Goal: Information Seeking & Learning: Learn about a topic

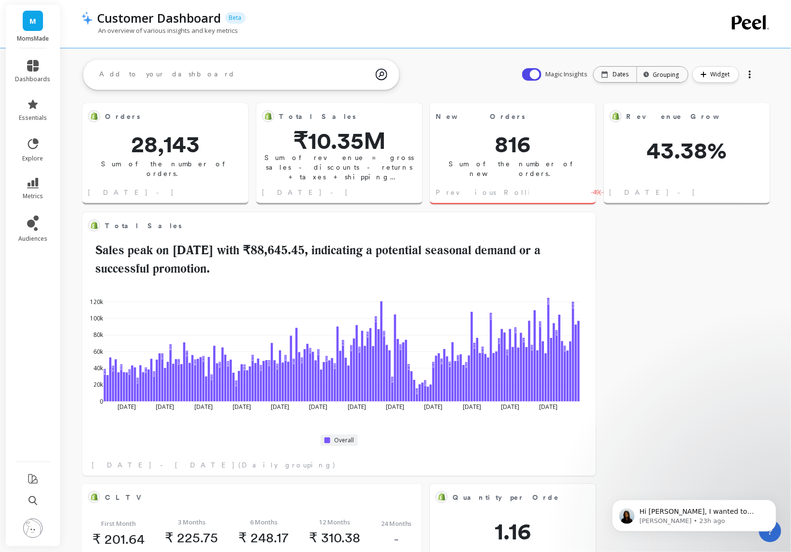
scroll to position [258, 304]
click at [33, 496] on icon at bounding box center [33, 501] width 9 height 10
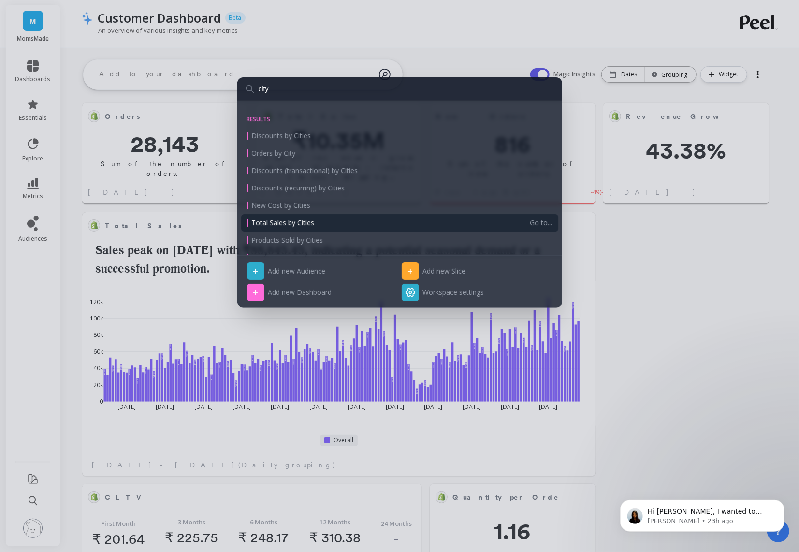
type input "city"
click at [332, 225] on div "Total Sales by Cities" at bounding box center [388, 223] width 283 height 10
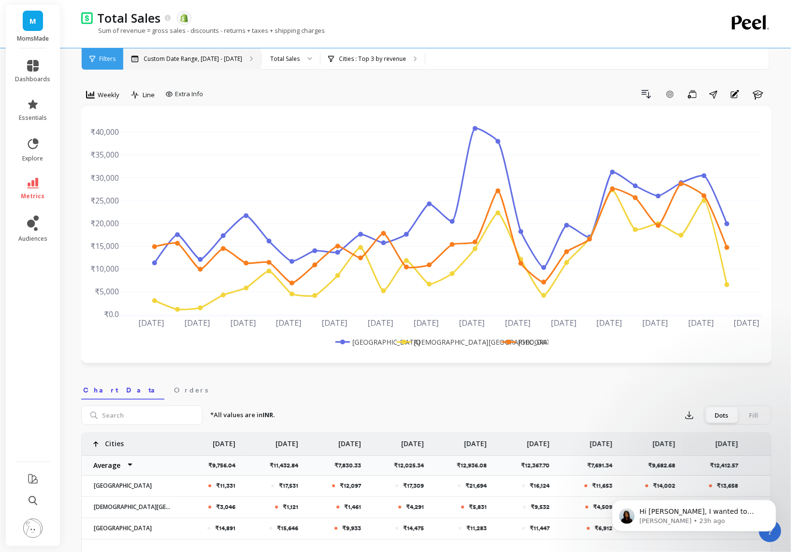
click at [213, 60] on p "Custom Date Range, Mar 1 - Aug 21" at bounding box center [193, 59] width 99 height 8
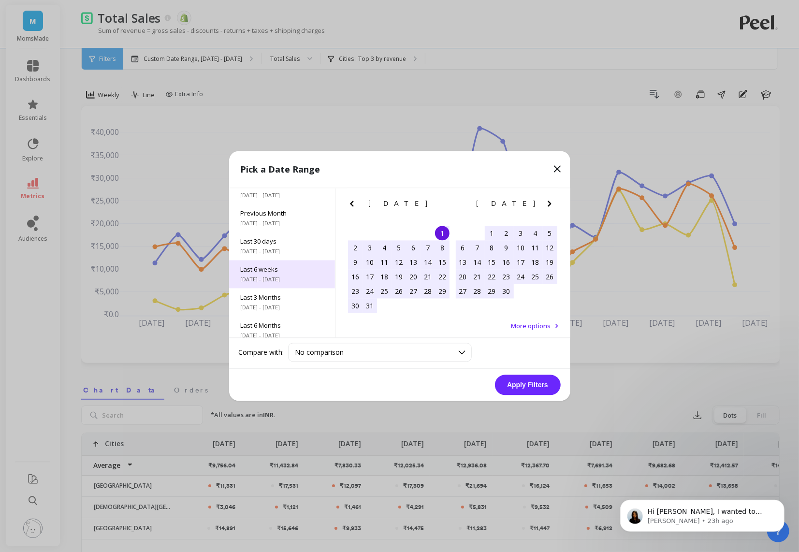
scroll to position [47, 0]
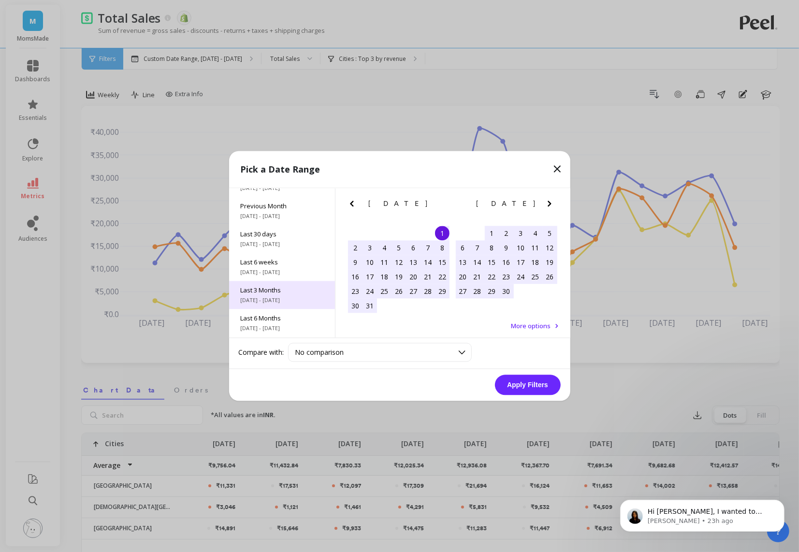
click at [296, 293] on span "Last 3 Months" at bounding box center [282, 290] width 83 height 9
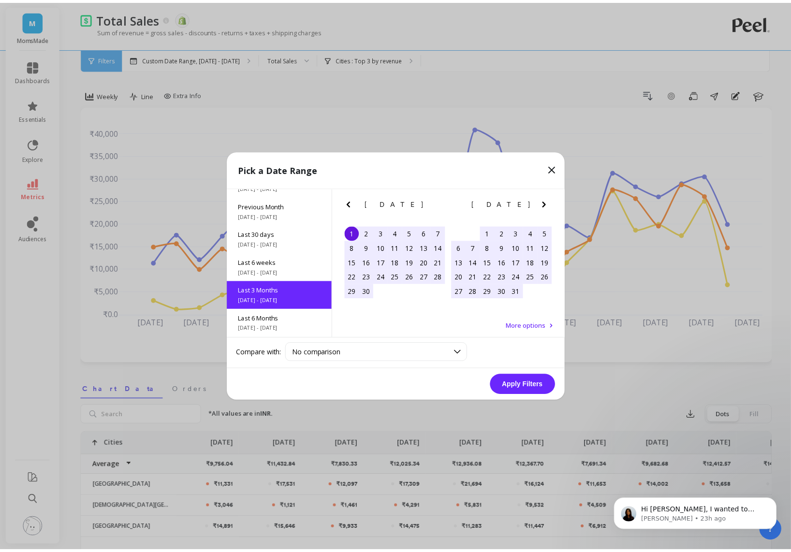
scroll to position [79, 0]
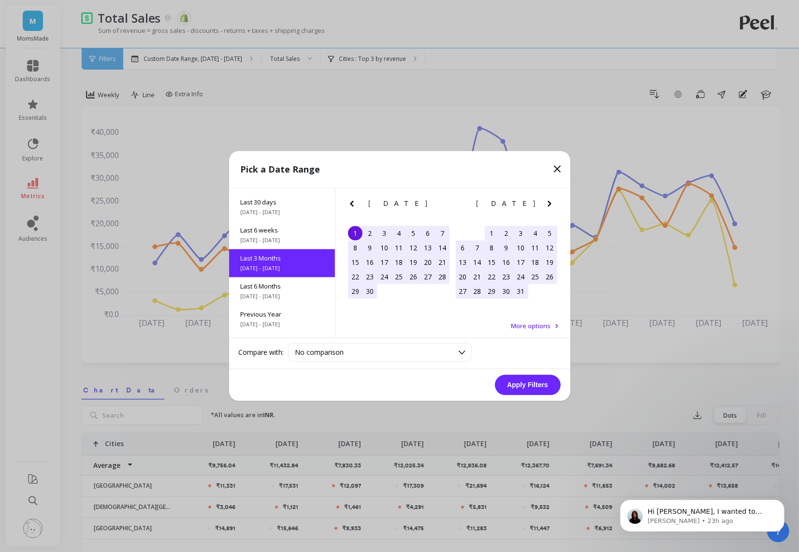
click at [539, 387] on button "Apply Filters" at bounding box center [528, 385] width 66 height 20
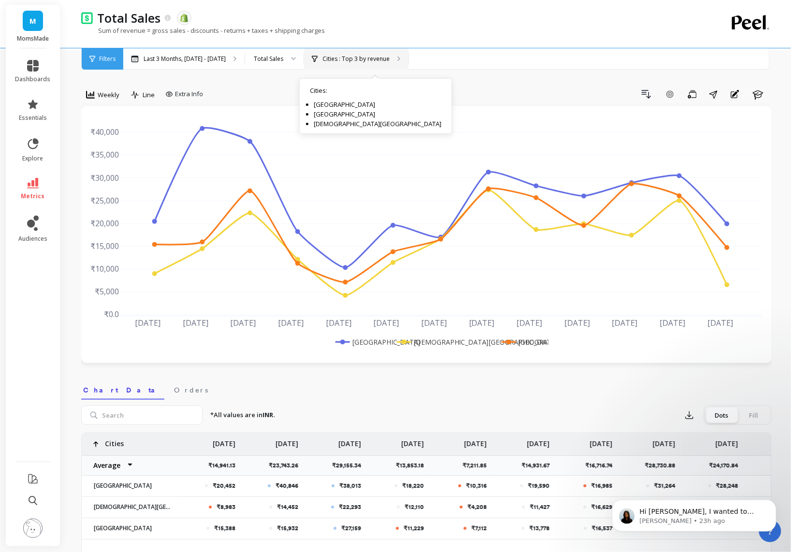
click at [378, 61] on p "Cities : Top 3 by revenue" at bounding box center [356, 59] width 67 height 8
click at [259, 58] on div "Total Sales" at bounding box center [269, 58] width 30 height 9
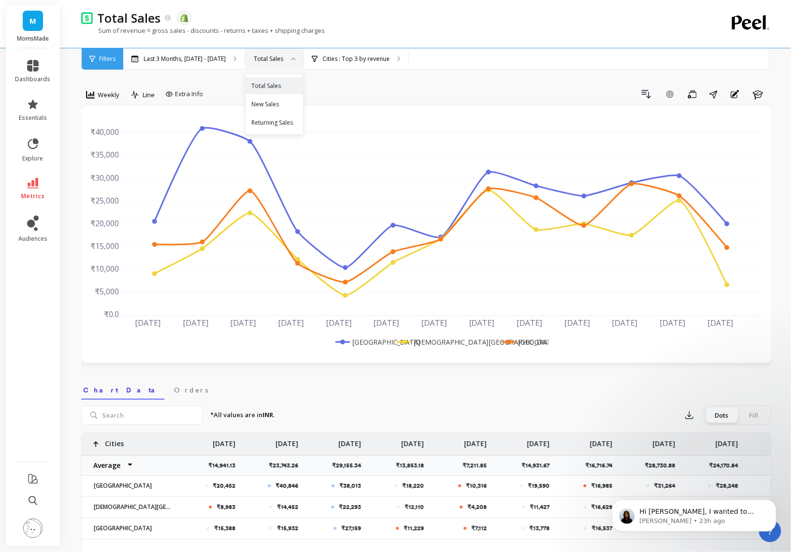
click at [259, 58] on div "Total Sales" at bounding box center [269, 58] width 30 height 9
click at [108, 96] on span "Weekly" at bounding box center [109, 94] width 22 height 9
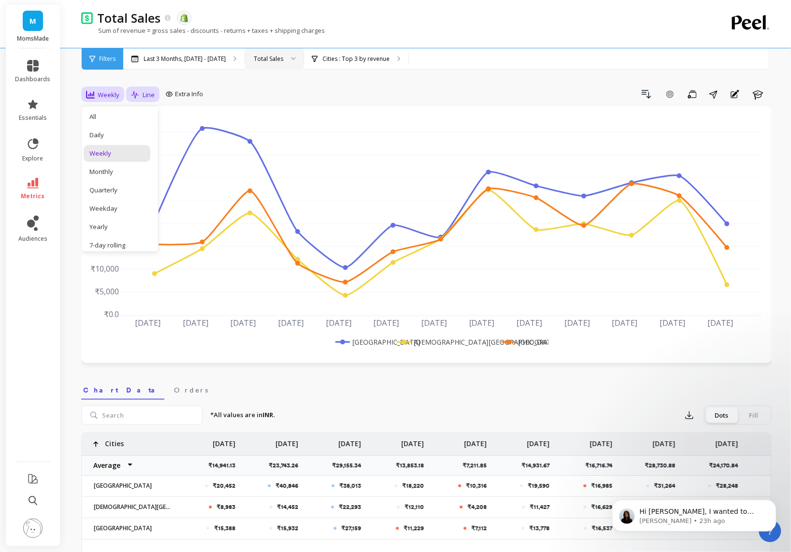
click at [144, 95] on span "Line" at bounding box center [149, 94] width 12 height 9
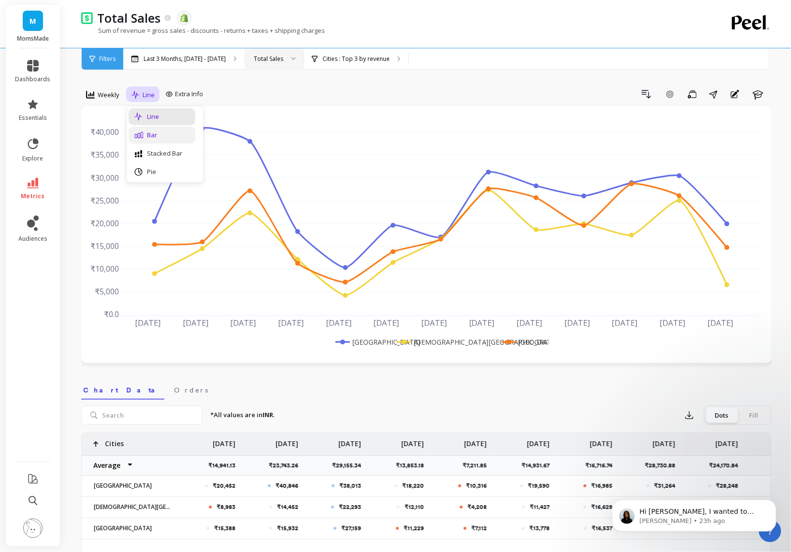
click at [149, 137] on div "Bar" at bounding box center [161, 135] width 55 height 9
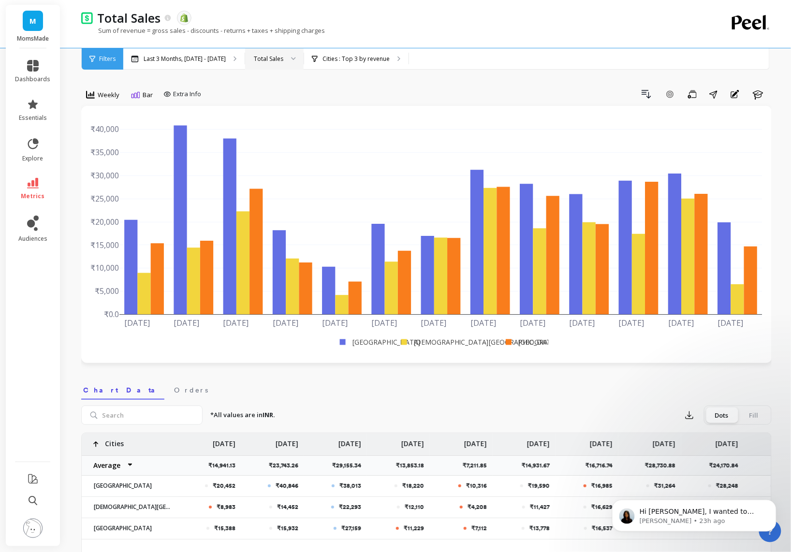
click at [263, 60] on div "Total Sales" at bounding box center [269, 58] width 30 height 9
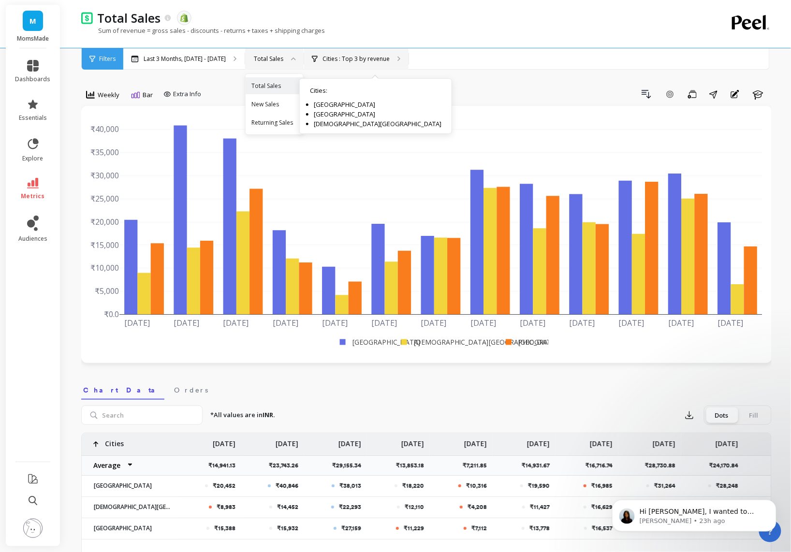
click at [367, 57] on p "Cities : Top 3 by revenue" at bounding box center [356, 59] width 67 height 8
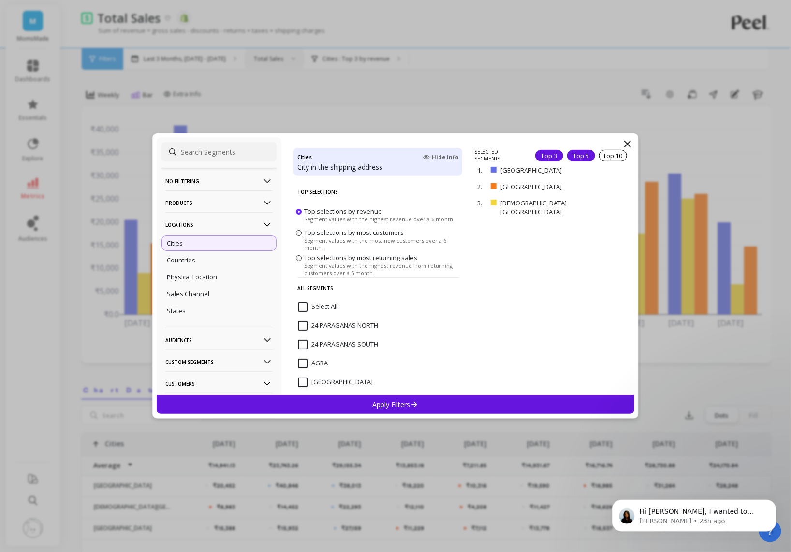
click at [573, 157] on div "Top 5" at bounding box center [581, 156] width 28 height 12
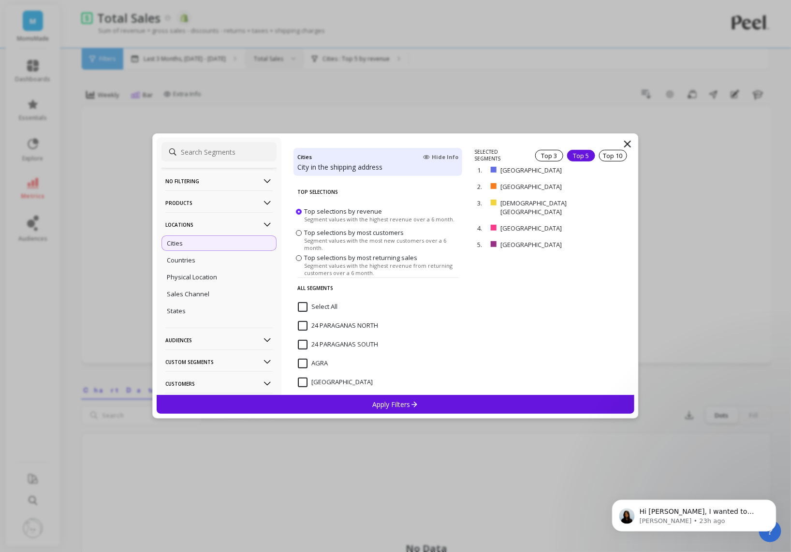
click at [627, 144] on icon at bounding box center [628, 144] width 12 height 12
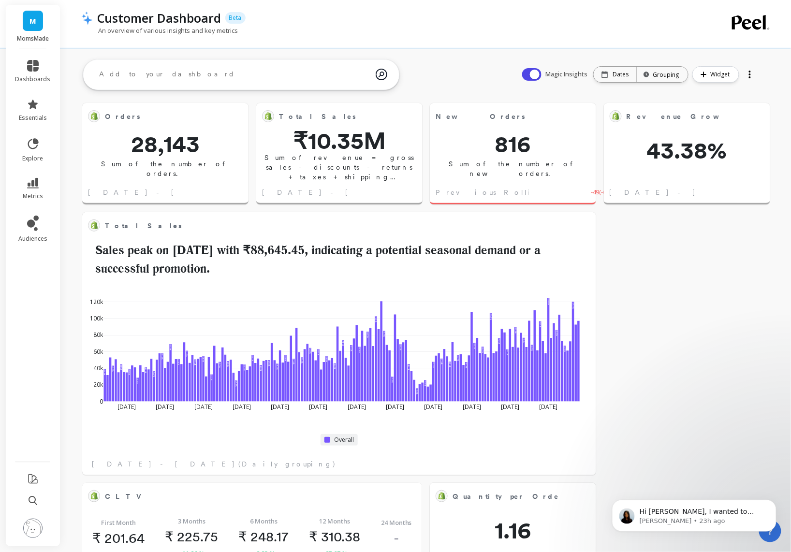
scroll to position [258, 304]
click at [33, 502] on icon at bounding box center [33, 501] width 9 height 10
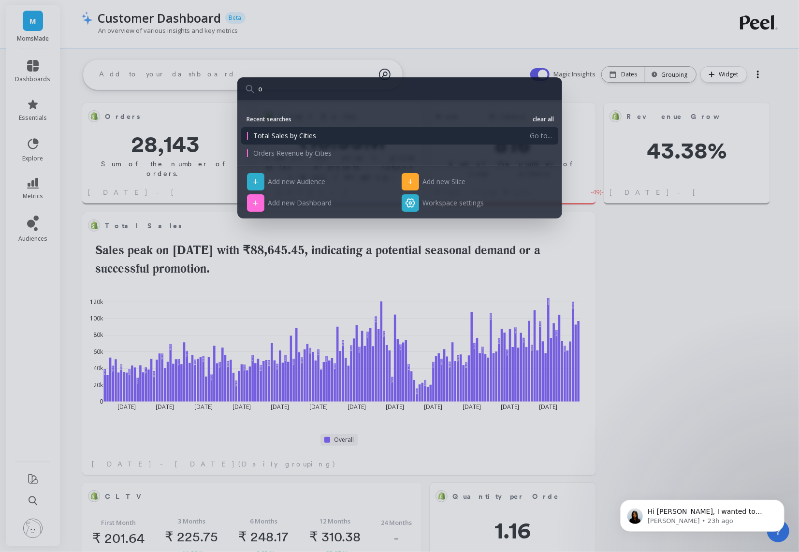
type input "or"
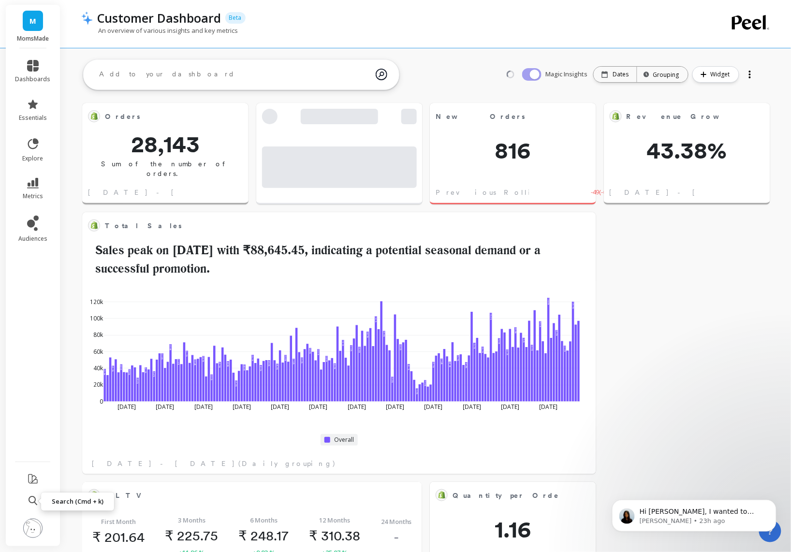
click at [30, 501] on icon at bounding box center [33, 501] width 9 height 10
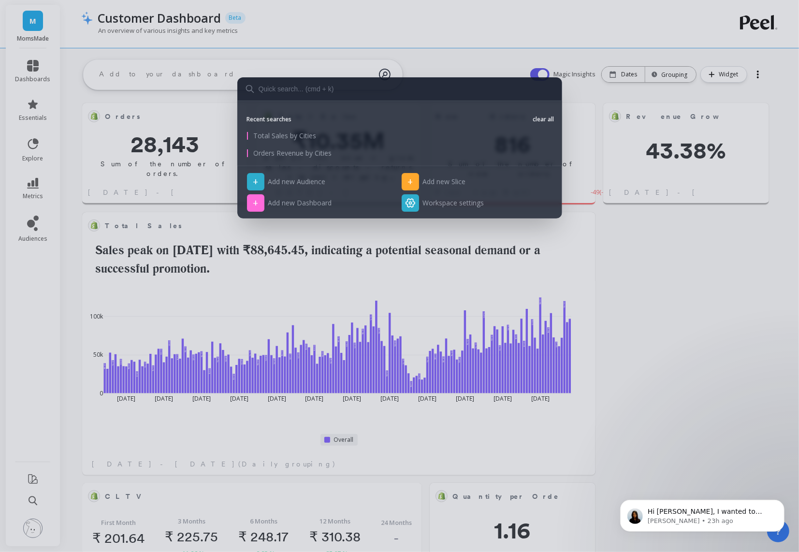
scroll to position [258, 304]
click at [330, 97] on input "text" at bounding box center [399, 88] width 325 height 23
click at [326, 92] on input "text" at bounding box center [399, 88] width 325 height 23
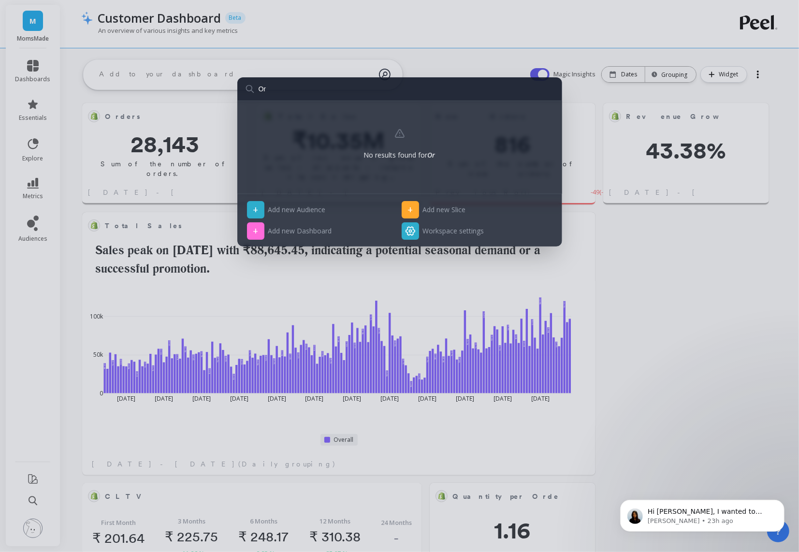
type input "Ord"
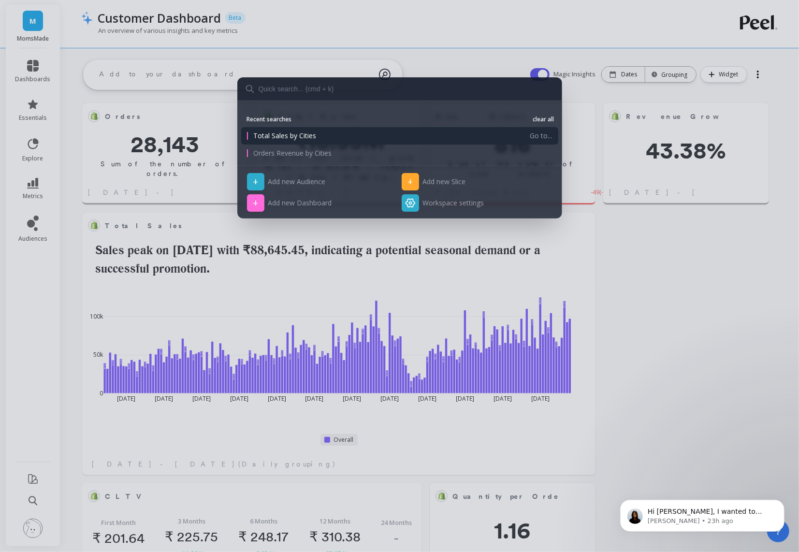
click at [342, 91] on input "text" at bounding box center [399, 88] width 325 height 23
type input "T"
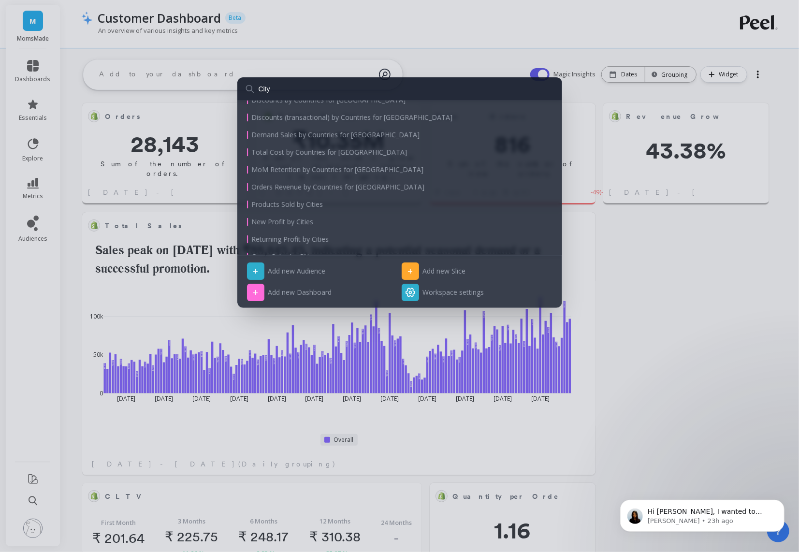
scroll to position [0, 0]
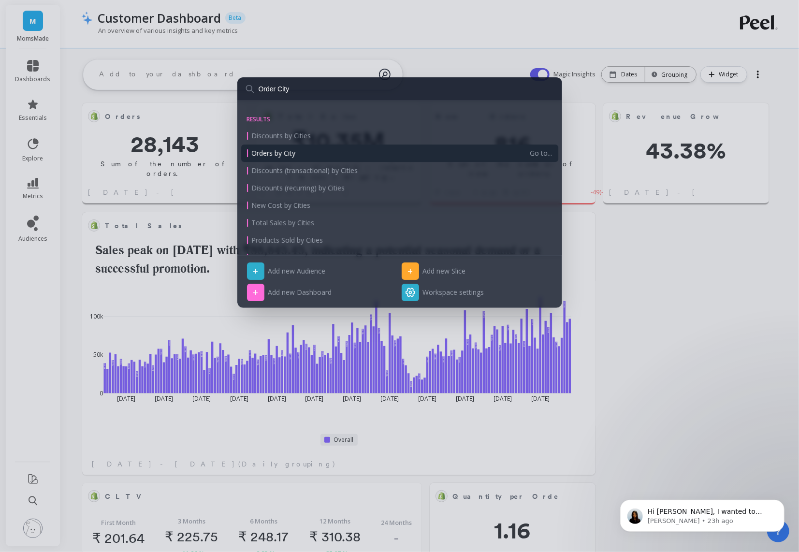
type input "Order City"
click at [279, 156] on span "Orders by City" at bounding box center [274, 153] width 44 height 10
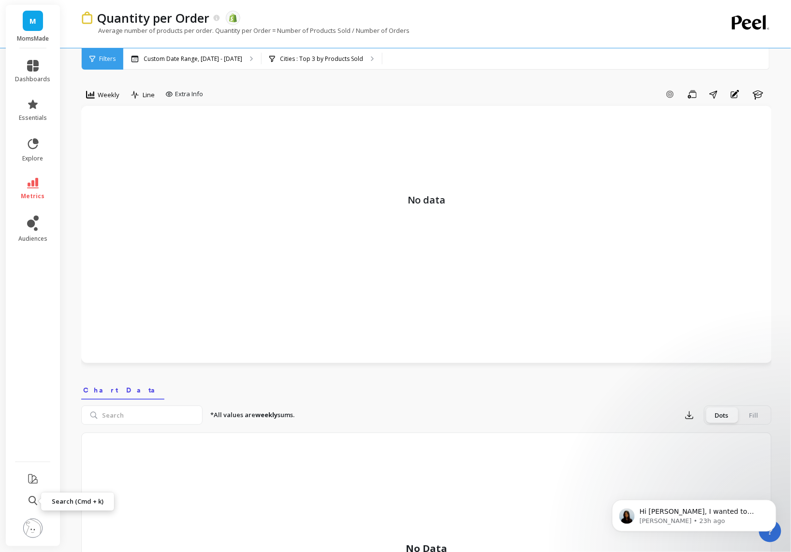
click at [32, 502] on icon at bounding box center [33, 501] width 9 height 9
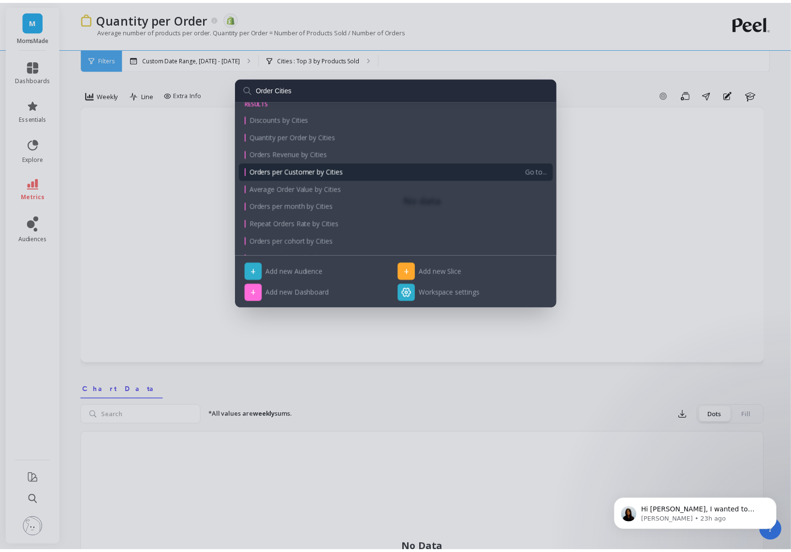
scroll to position [24, 0]
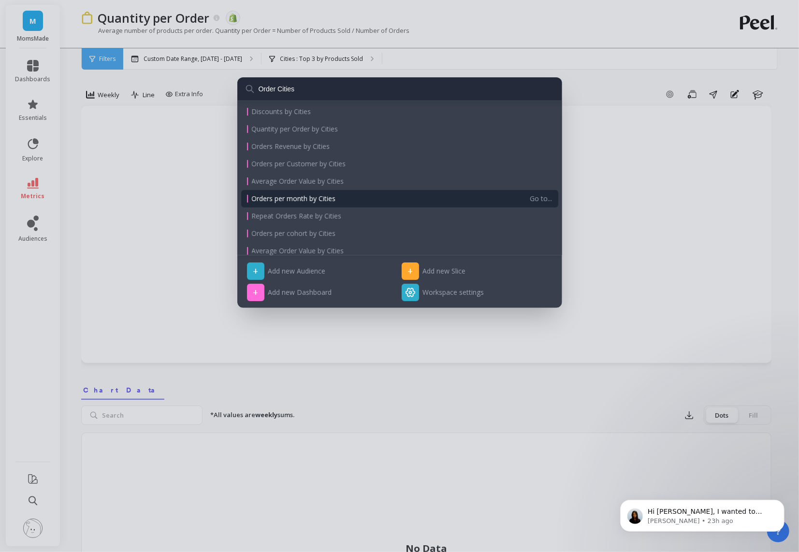
type input "Order Cities"
click at [309, 197] on span "Orders per month by Cities" at bounding box center [294, 199] width 84 height 10
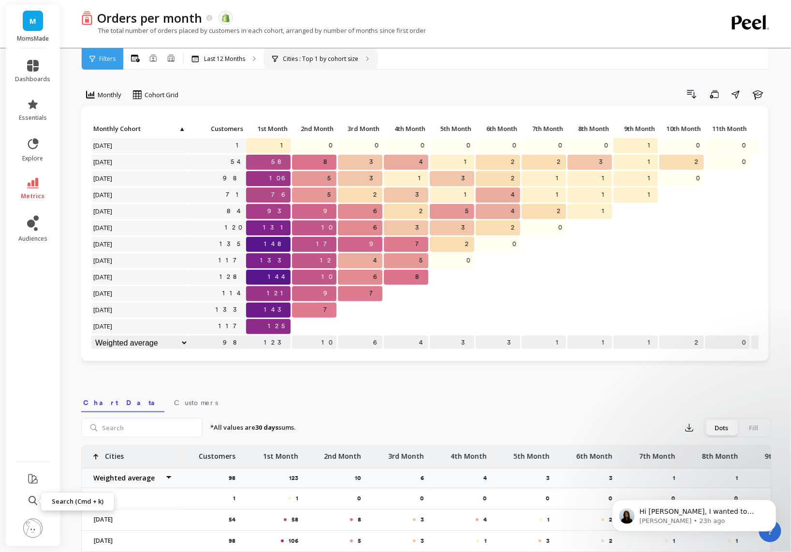
click at [287, 60] on p "Cities : Top 1 by cohort size" at bounding box center [320, 59] width 75 height 8
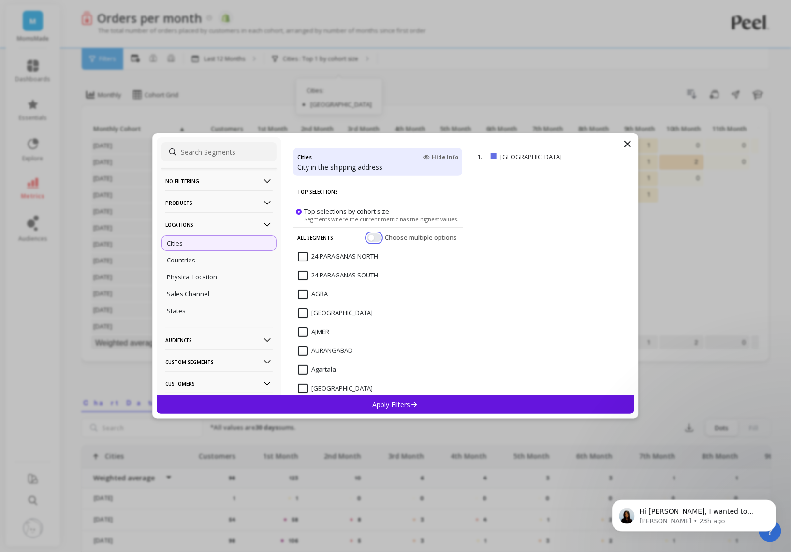
click at [367, 236] on button "button" at bounding box center [374, 238] width 14 height 9
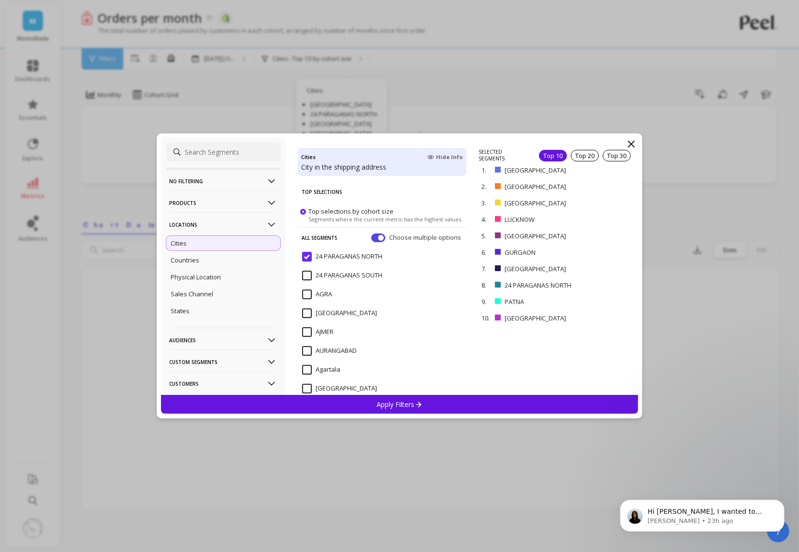
click at [550, 156] on div "Top 10" at bounding box center [553, 156] width 28 height 12
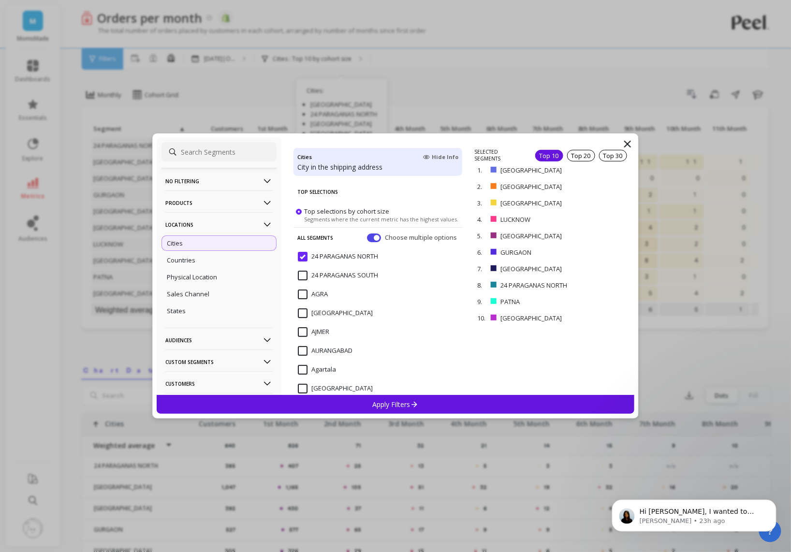
click at [368, 407] on div "Apply Filters" at bounding box center [396, 404] width 478 height 19
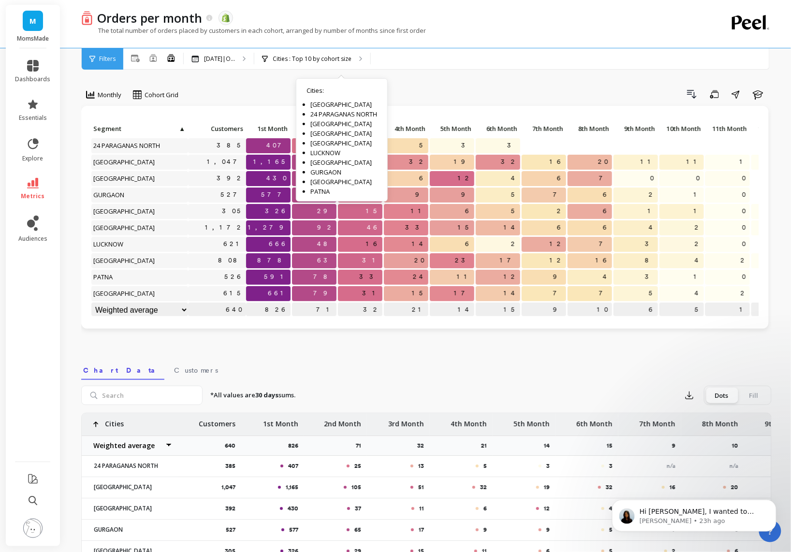
click at [271, 346] on div "Monthly Cohort Grid Drill Down Save Share Learn Click to create an audience 385…" at bounding box center [426, 391] width 691 height 705
click at [286, 354] on div "Monthly Cohort Grid Drill Down Save Share Learn Click to create an audience 385…" at bounding box center [426, 392] width 691 height 706
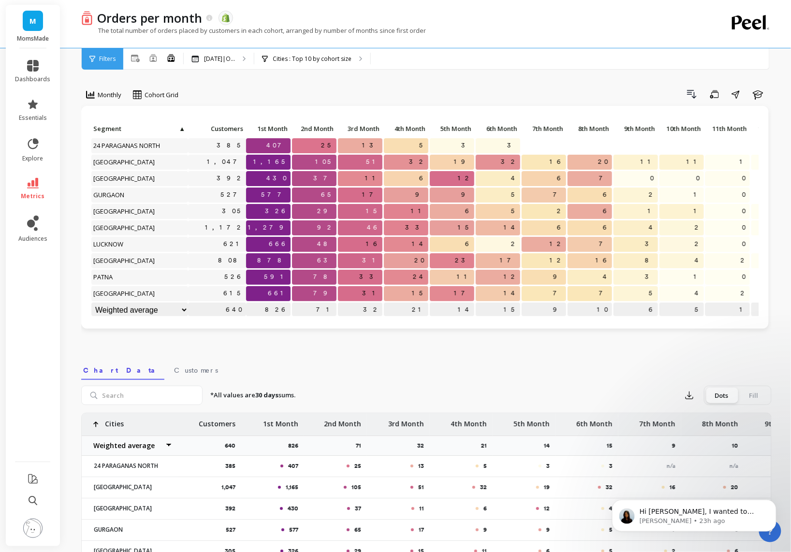
click at [500, 86] on div "Monthly Cohort Grid Drill Down Save Share Learn Click to create an audience 385…" at bounding box center [426, 392] width 691 height 706
